Goal: Transaction & Acquisition: Purchase product/service

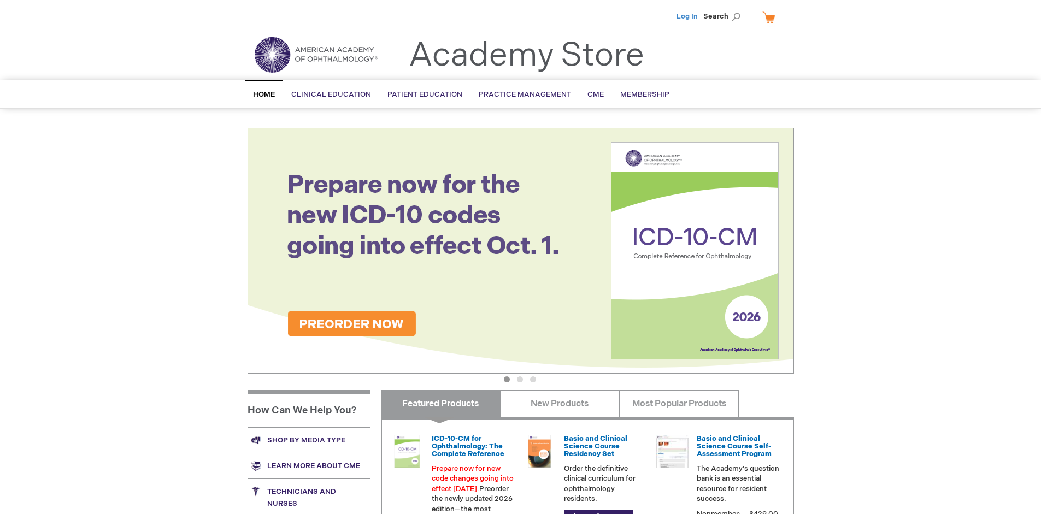
click at [688, 16] on link "Log In" at bounding box center [687, 16] width 21 height 9
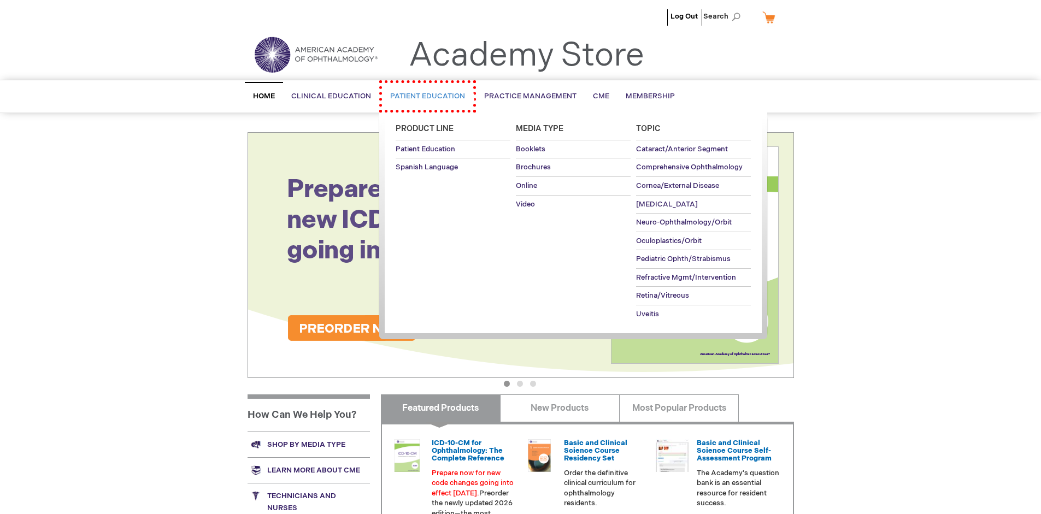
click at [422, 95] on span "Patient Education" at bounding box center [427, 96] width 75 height 9
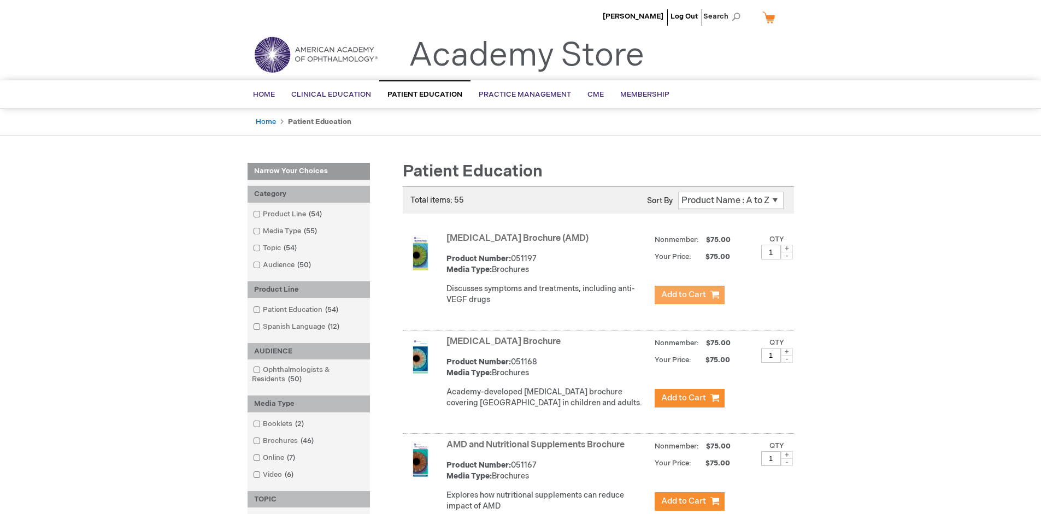
click at [689, 295] on span "Add to Cart" at bounding box center [683, 295] width 45 height 10
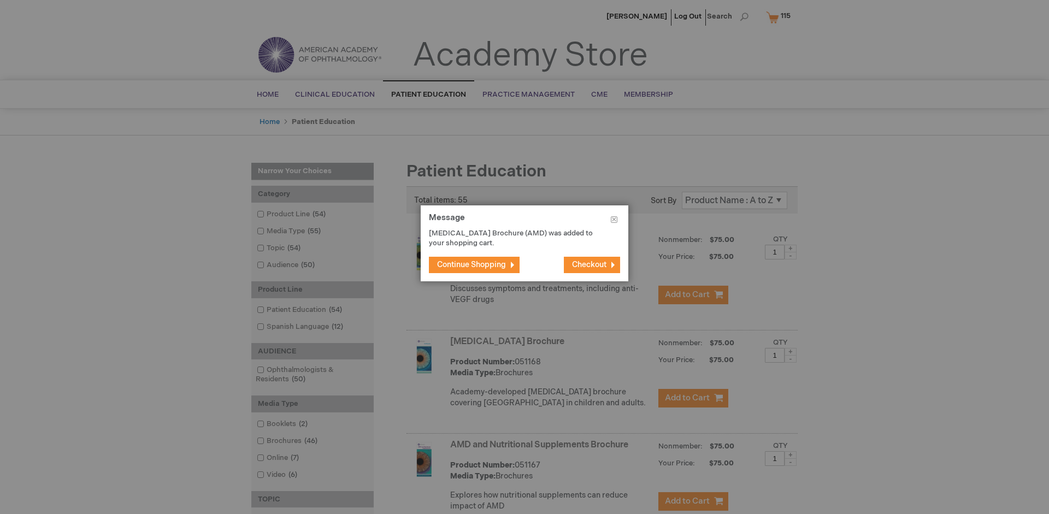
click at [472, 265] on span "Continue Shopping" at bounding box center [471, 264] width 69 height 9
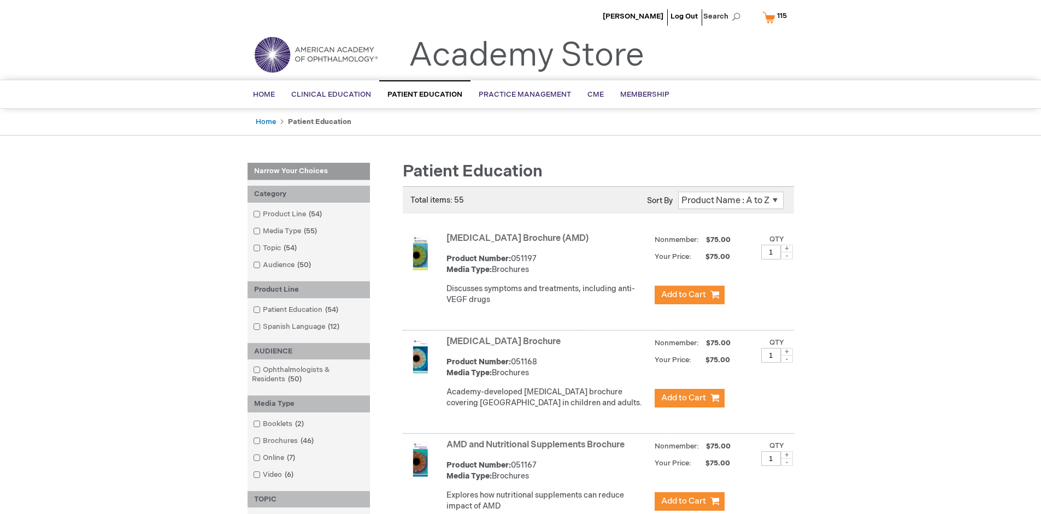
click at [538, 450] on link "AMD and Nutritional Supplements Brochure" at bounding box center [536, 445] width 178 height 10
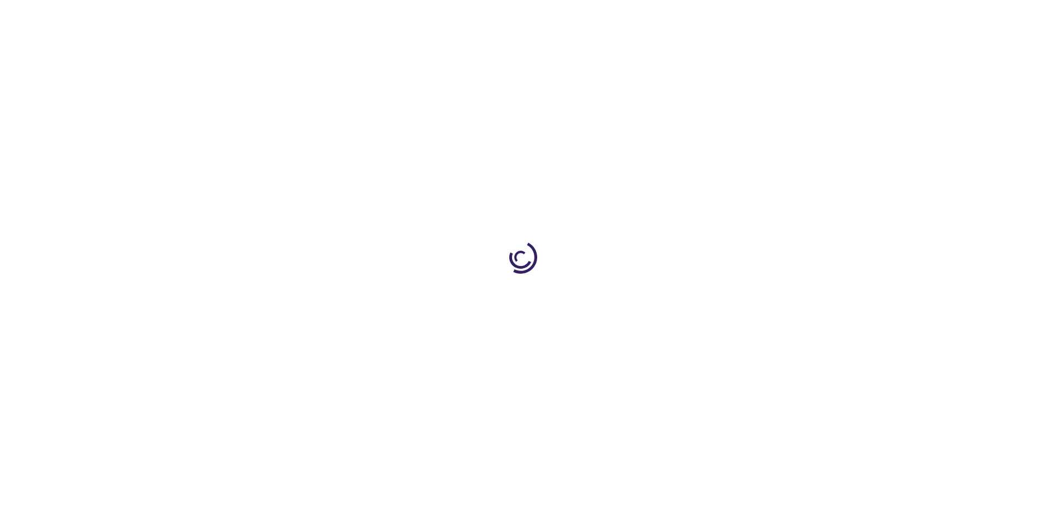
type input "1"
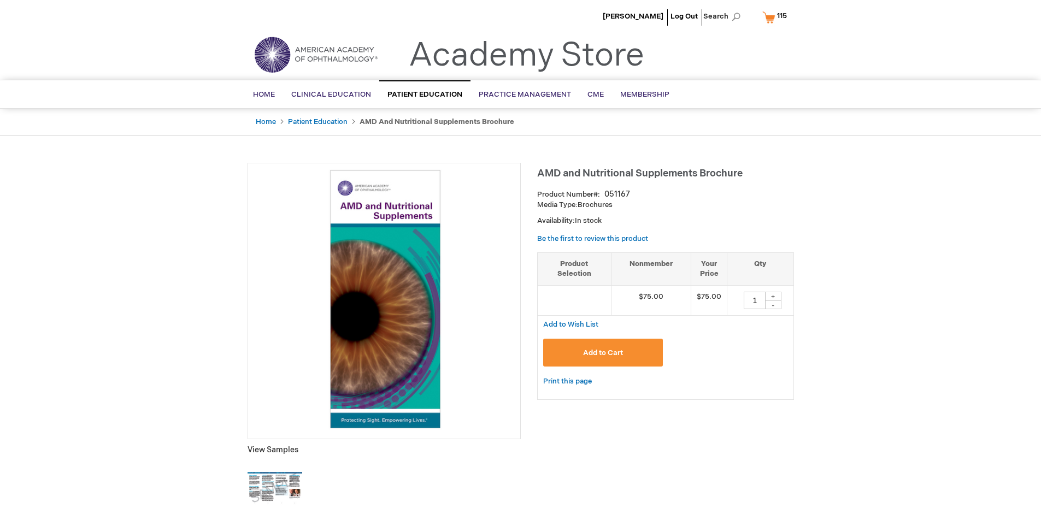
click at [603, 353] on span "Add to Cart" at bounding box center [603, 353] width 40 height 9
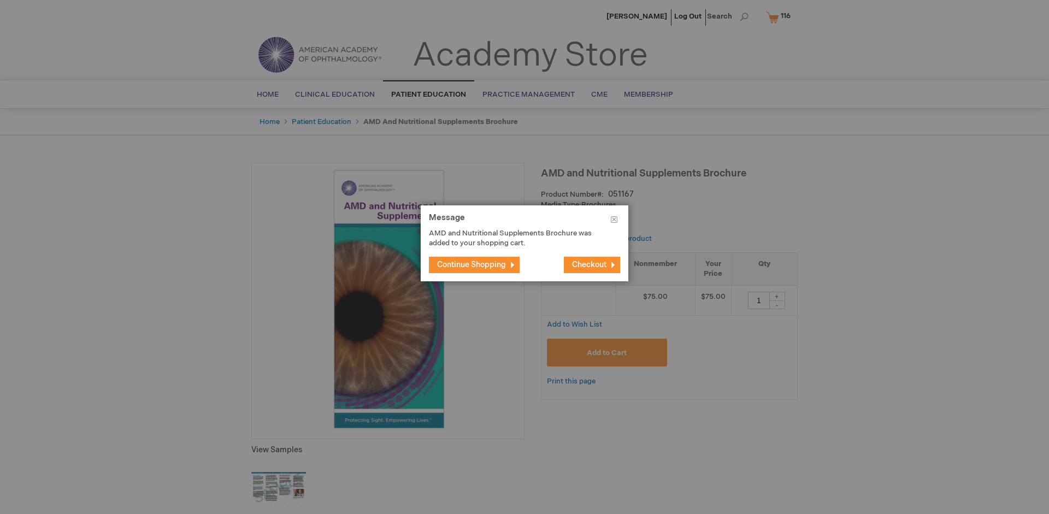
click at [472, 265] on span "Continue Shopping" at bounding box center [471, 264] width 69 height 9
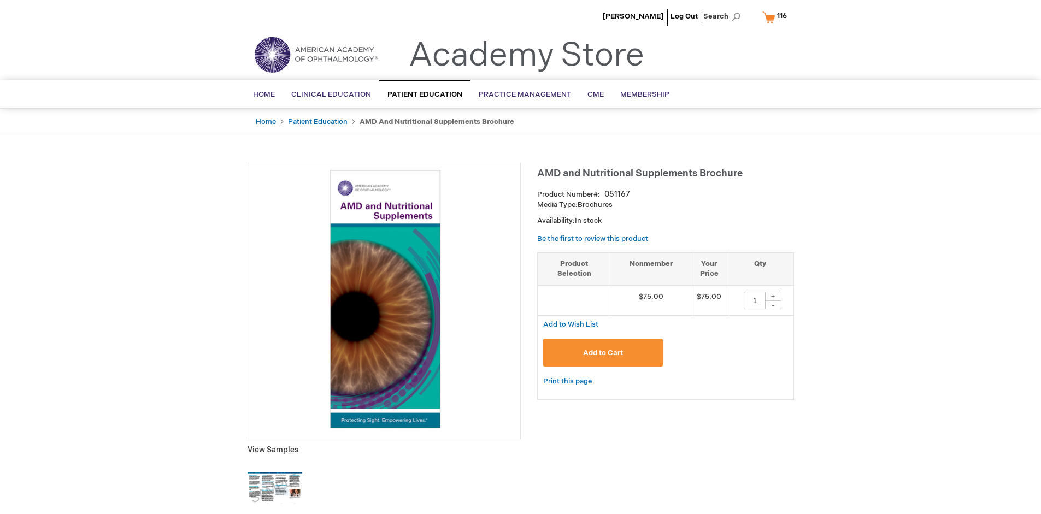
click at [777, 17] on span "116 116 items" at bounding box center [782, 15] width 13 height 13
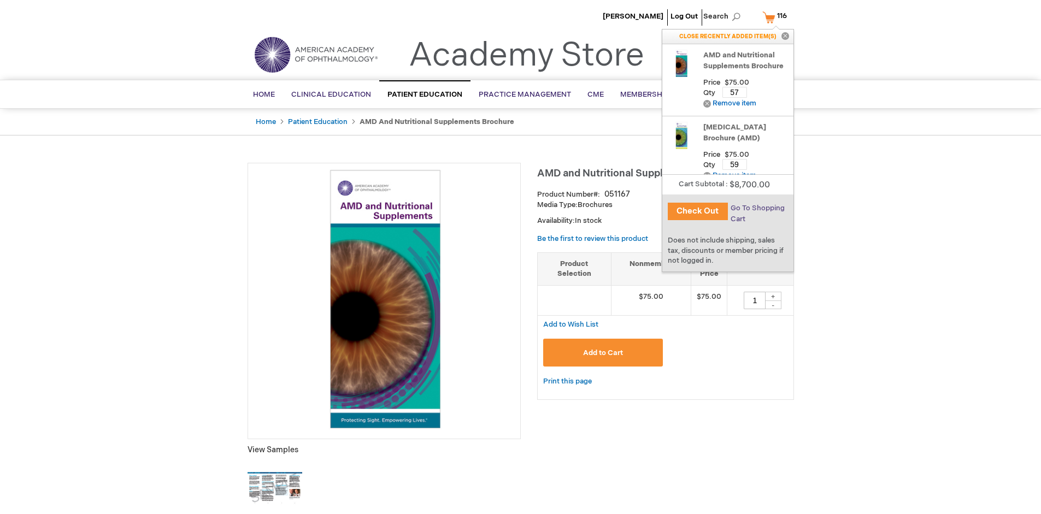
click at [757, 208] on span "Go To Shopping Cart" at bounding box center [758, 214] width 54 height 20
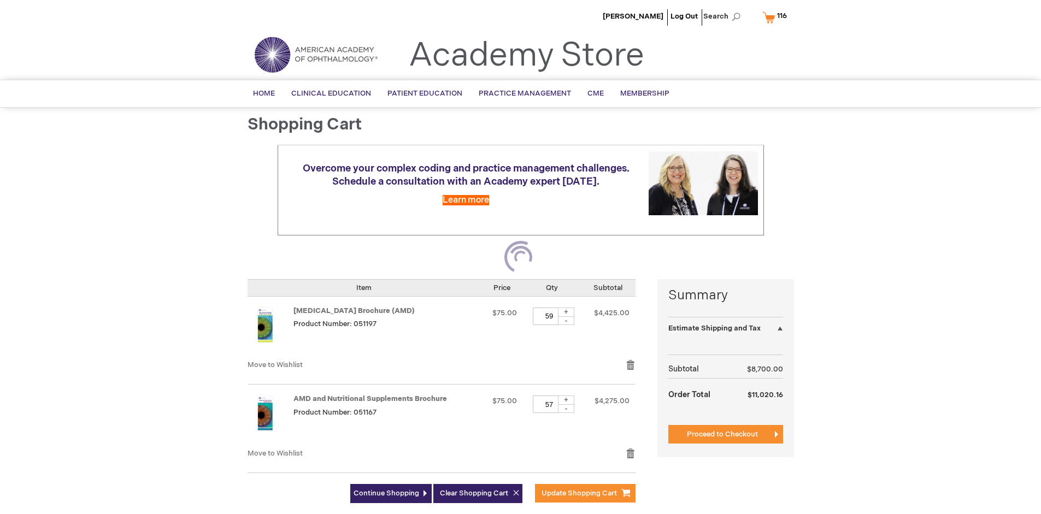
select select "US"
select select "41"
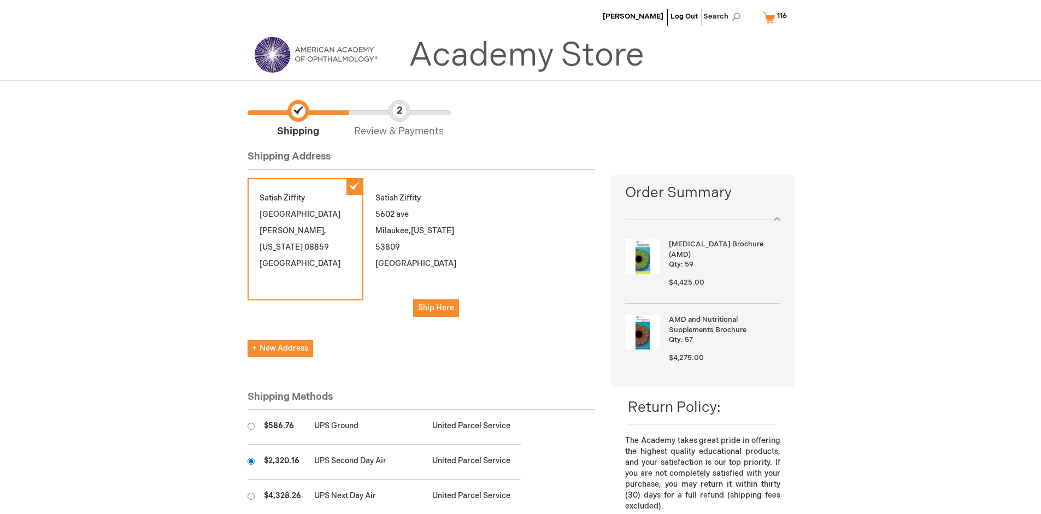
click at [251, 461] on input "radio" at bounding box center [251, 461] width 7 height 7
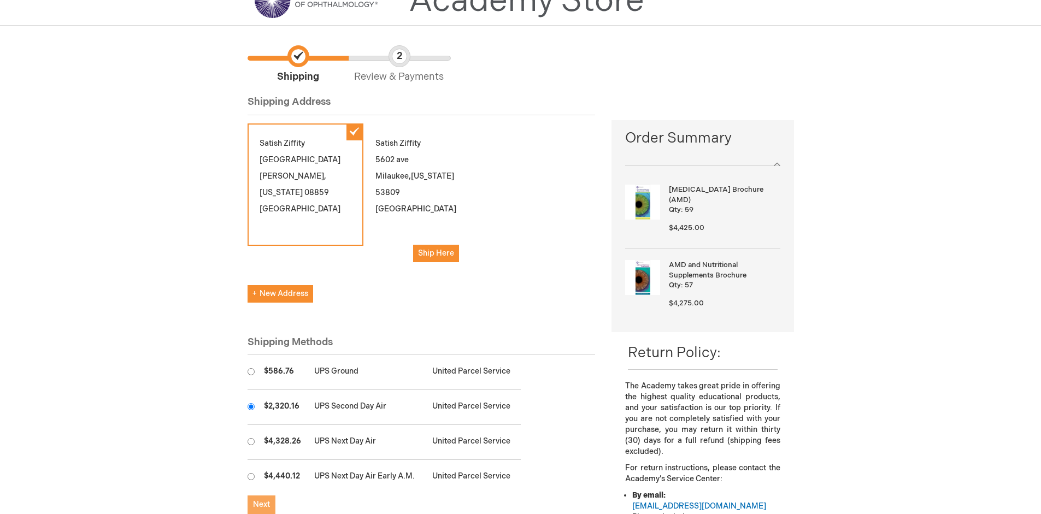
click at [261, 505] on span "Next" at bounding box center [261, 504] width 17 height 9
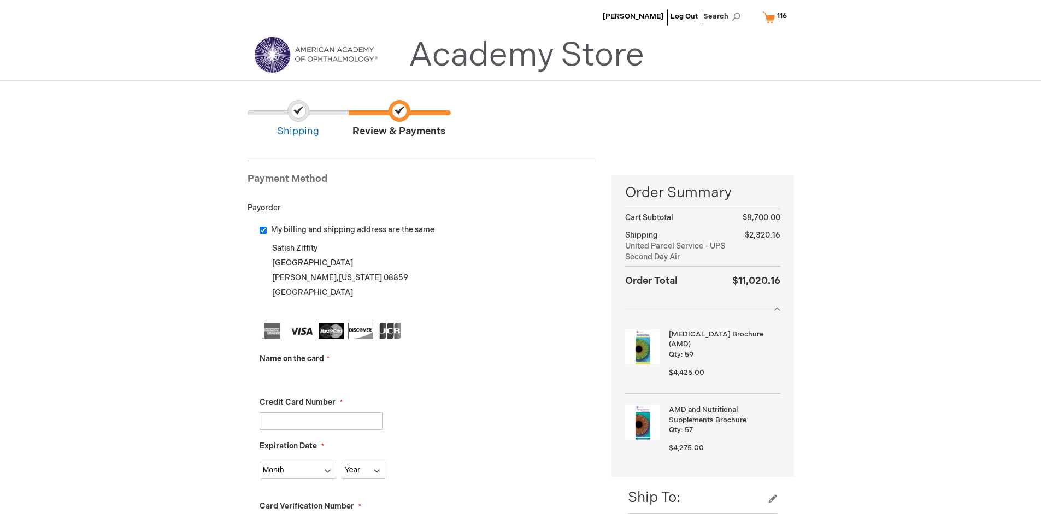
click at [321, 377] on input "Name on the card" at bounding box center [321, 377] width 123 height 17
